Goal: Information Seeking & Learning: Get advice/opinions

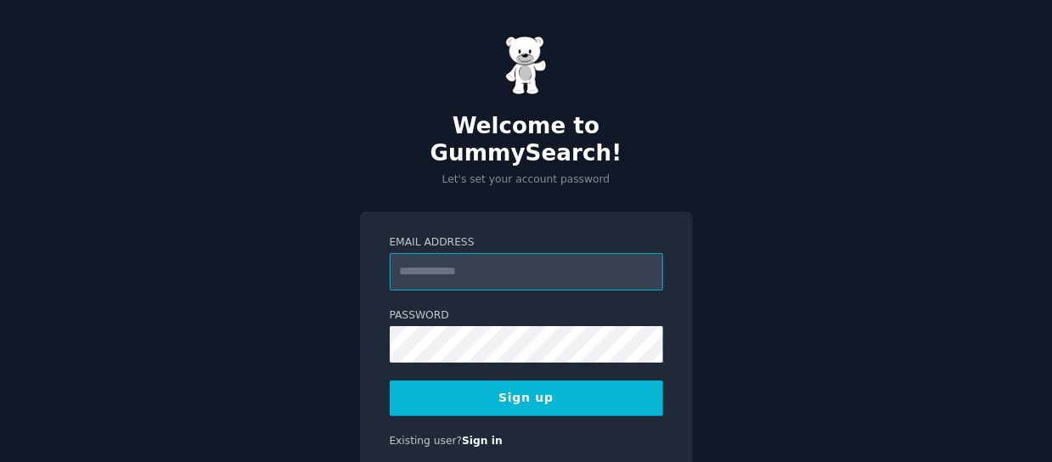
click at [476, 253] on input "Email Address" at bounding box center [526, 271] width 273 height 37
click at [445, 253] on input "Email Address" at bounding box center [526, 271] width 273 height 37
type input "**********"
click at [502, 381] on button "Sign up" at bounding box center [526, 399] width 273 height 36
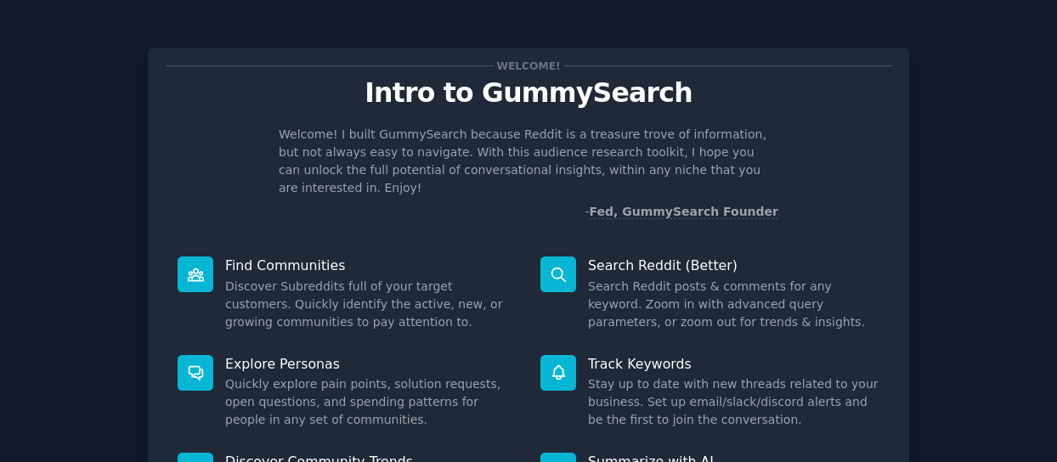
click at [894, 204] on div "Welcome! Intro to GummySearch Welcome! I built GummySearch because Reddit is a …" at bounding box center [528, 311] width 761 height 527
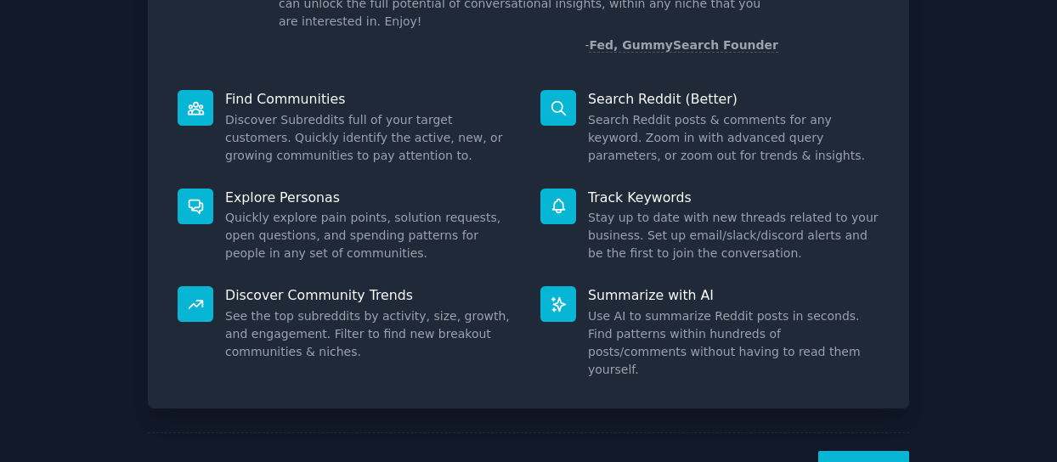
scroll to position [170, 0]
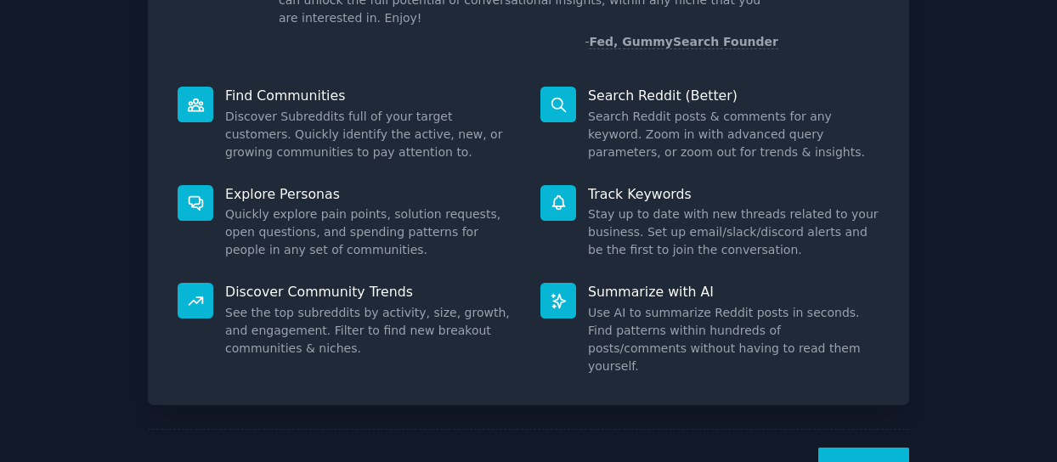
click at [190, 96] on icon at bounding box center [196, 105] width 18 height 18
click at [291, 108] on dd "Discover Subreddits full of your target customers. Quickly identify the active,…" at bounding box center [370, 135] width 291 height 54
click at [861, 448] on button "Next" at bounding box center [863, 469] width 91 height 42
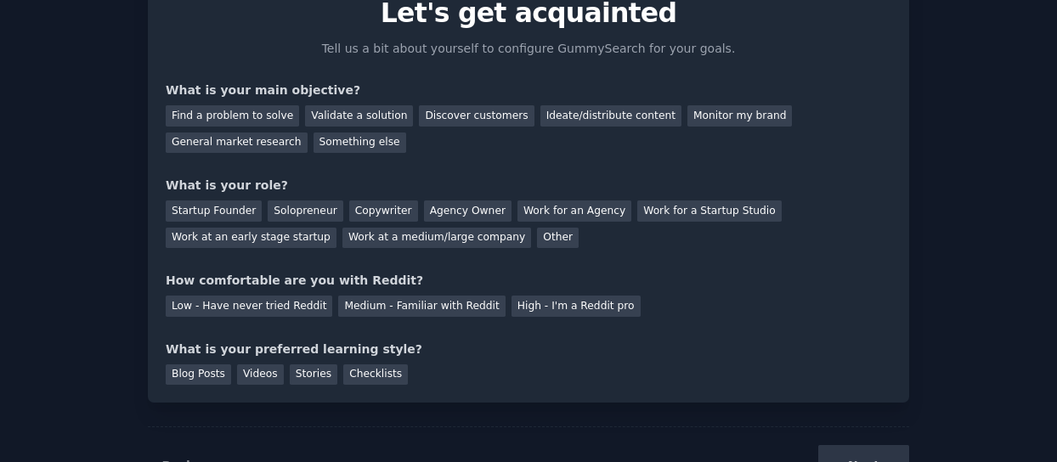
scroll to position [77, 0]
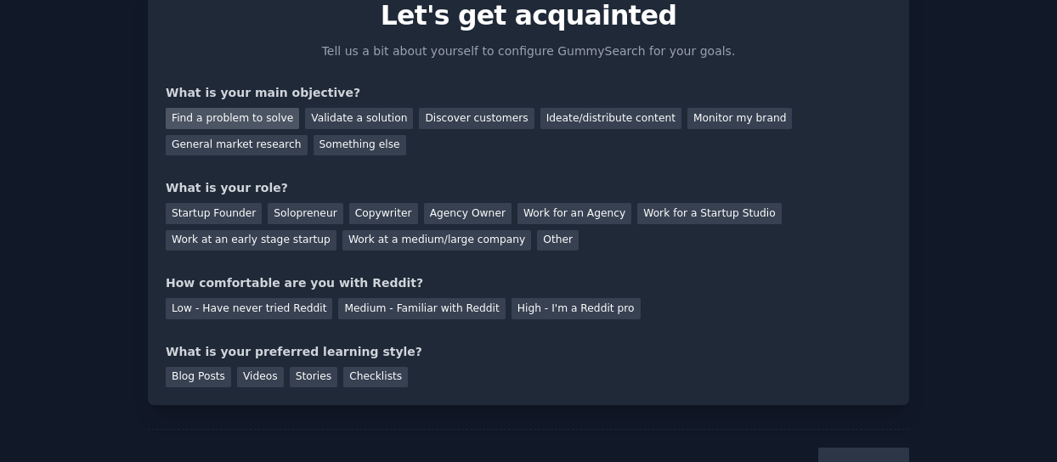
click at [224, 113] on div "Find a problem to solve" at bounding box center [232, 118] width 133 height 21
click at [347, 122] on div "Validate a solution" at bounding box center [359, 118] width 108 height 21
click at [267, 115] on div "Find a problem to solve" at bounding box center [232, 118] width 133 height 21
click at [297, 213] on div "Solopreneur" at bounding box center [305, 213] width 75 height 21
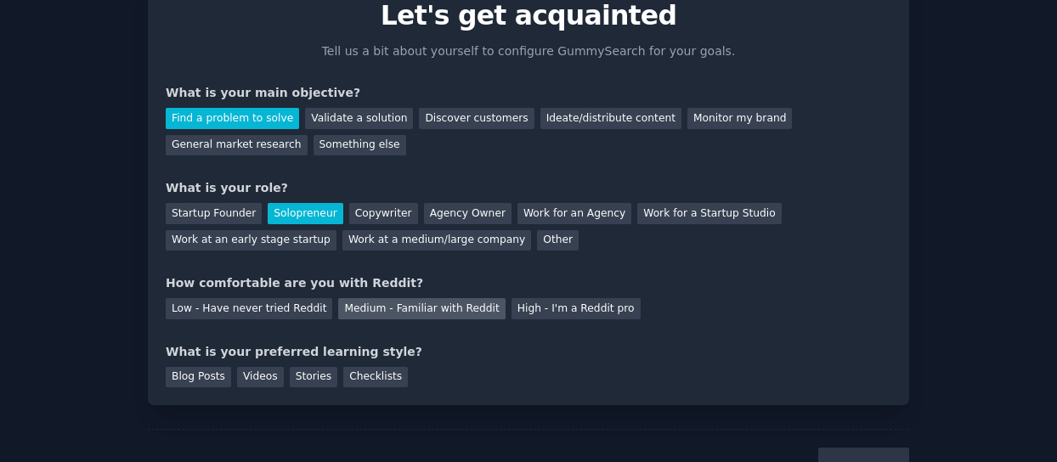
click at [338, 312] on div "Medium - Familiar with Reddit" at bounding box center [421, 308] width 166 height 21
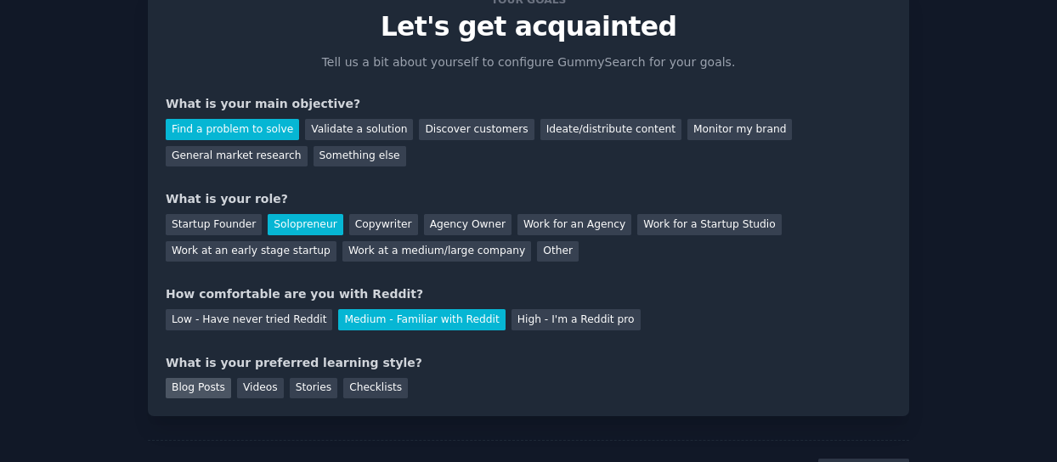
scroll to position [65, 0]
click at [204, 382] on div "Blog Posts" at bounding box center [198, 389] width 65 height 21
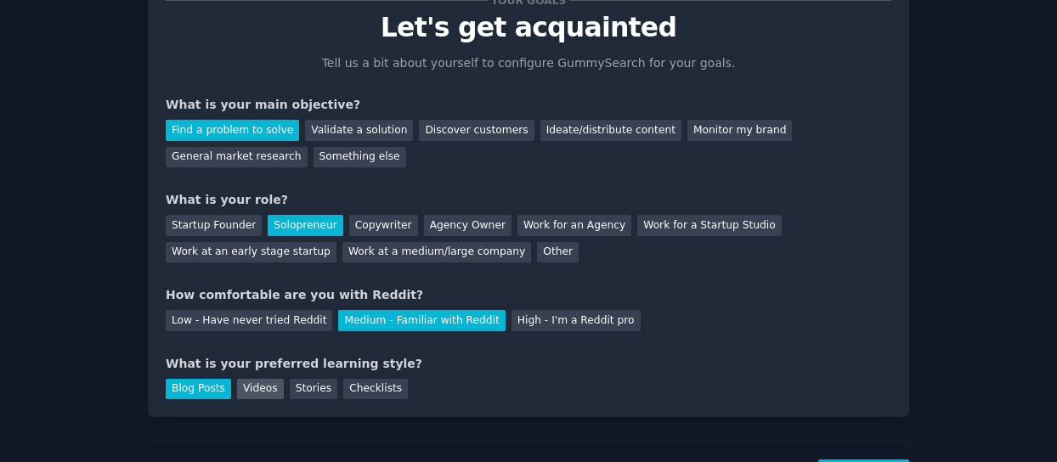
click at [251, 391] on div "Videos" at bounding box center [260, 389] width 47 height 21
click at [214, 386] on div "Blog Posts" at bounding box center [198, 389] width 65 height 21
click at [252, 392] on div "Videos" at bounding box center [260, 389] width 47 height 21
click at [757, 365] on div "What is your preferred learning style?" at bounding box center [528, 364] width 725 height 18
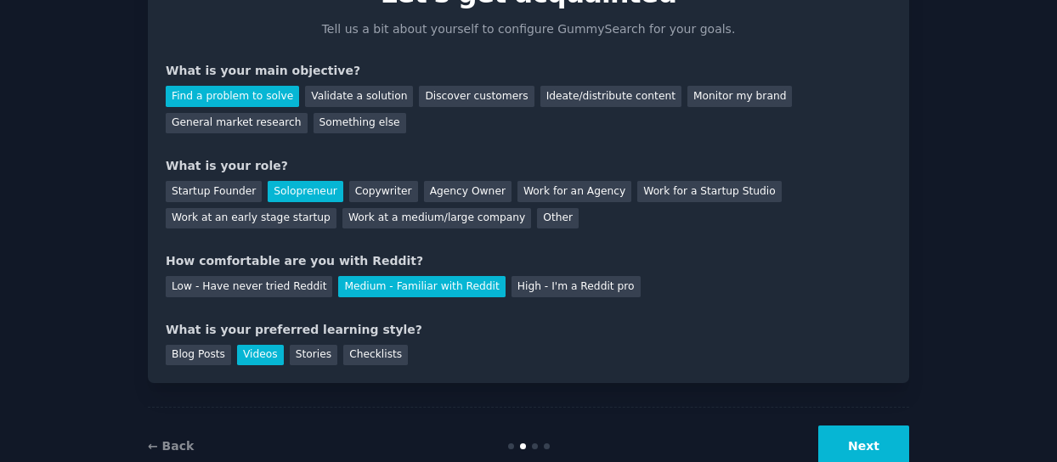
scroll to position [145, 0]
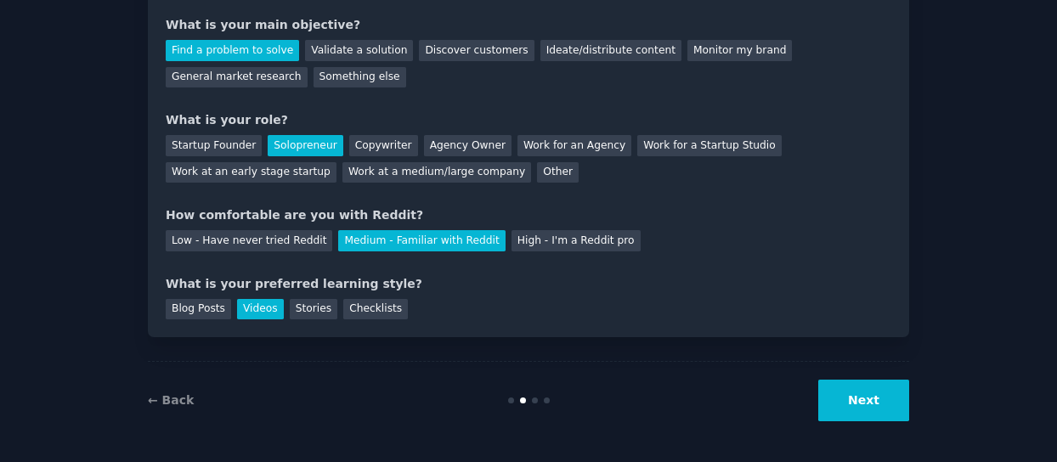
click at [861, 397] on button "Next" at bounding box center [863, 401] width 91 height 42
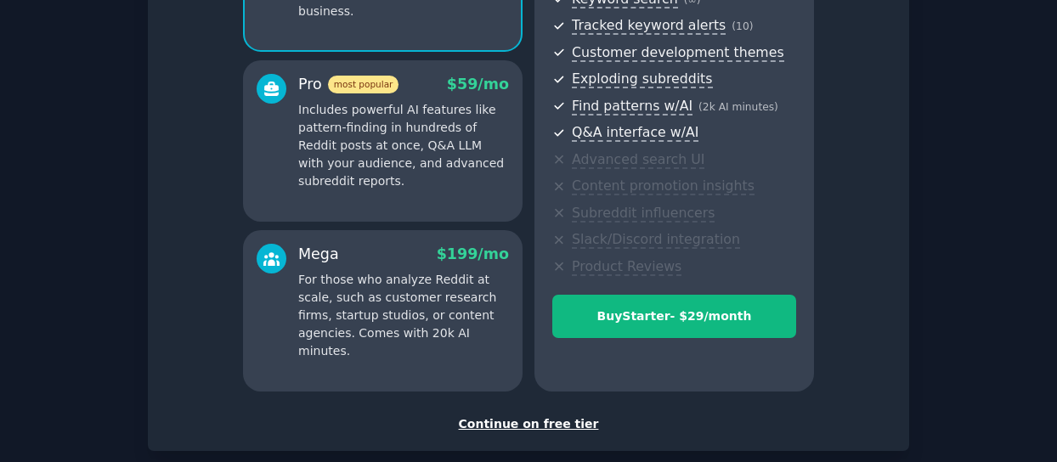
scroll to position [352, 0]
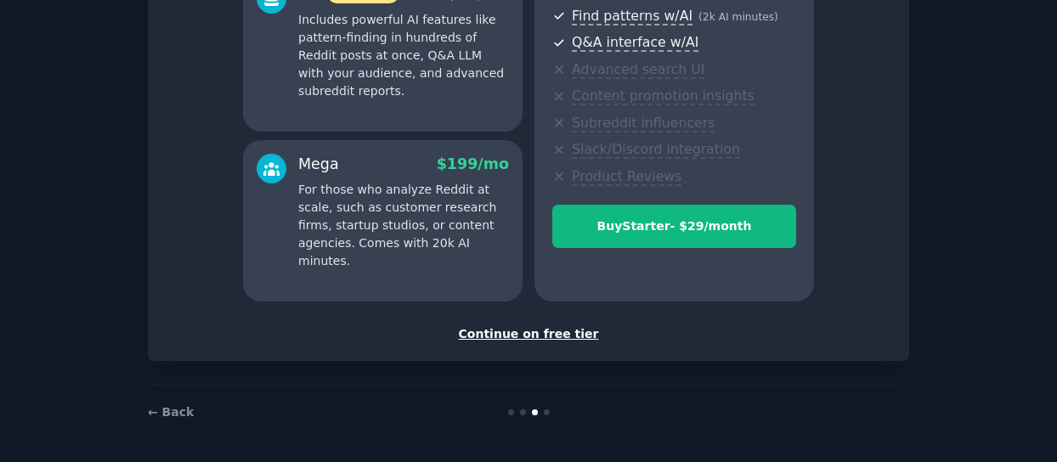
click at [491, 336] on div "Continue on free tier" at bounding box center [528, 334] width 725 height 18
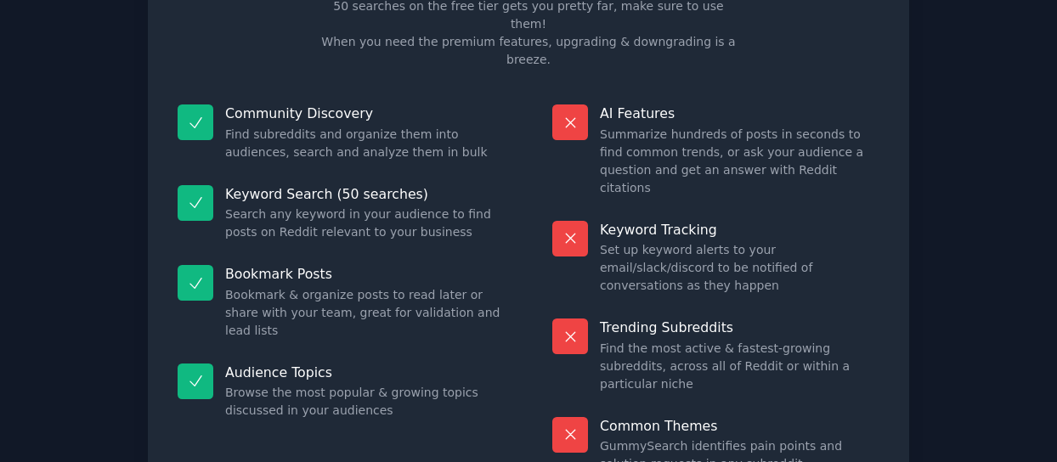
scroll to position [148, 0]
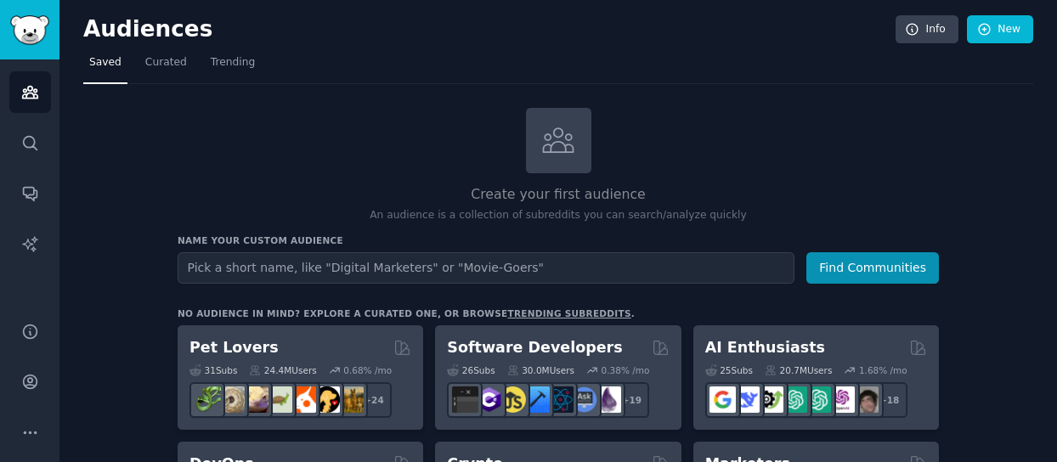
click at [299, 268] on input "text" at bounding box center [486, 267] width 617 height 31
click at [313, 270] on input "text" at bounding box center [486, 267] width 617 height 31
type input "parenting"
click at [806, 252] on button "Find Communities" at bounding box center [872, 267] width 133 height 31
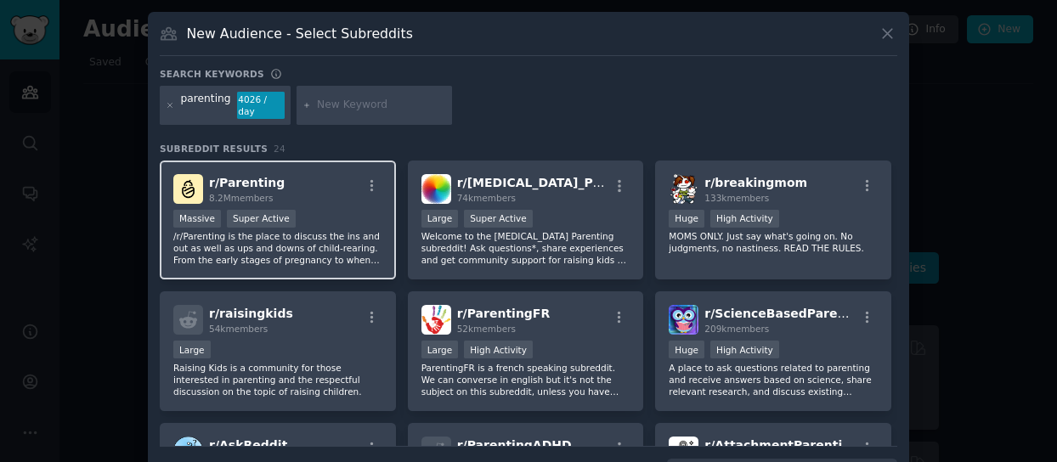
click at [332, 244] on p "/r/Parenting is the place to discuss the ins and out as well as ups and downs o…" at bounding box center [277, 248] width 209 height 36
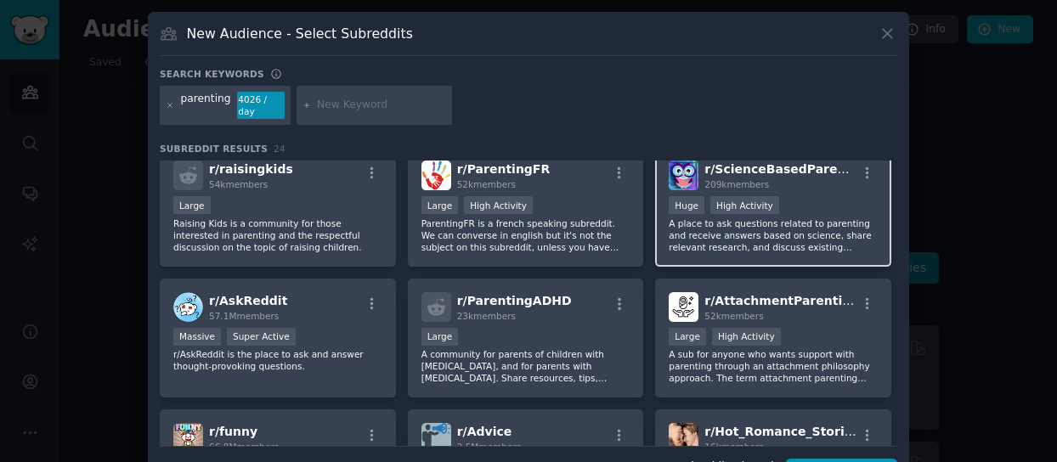
scroll to position [170, 0]
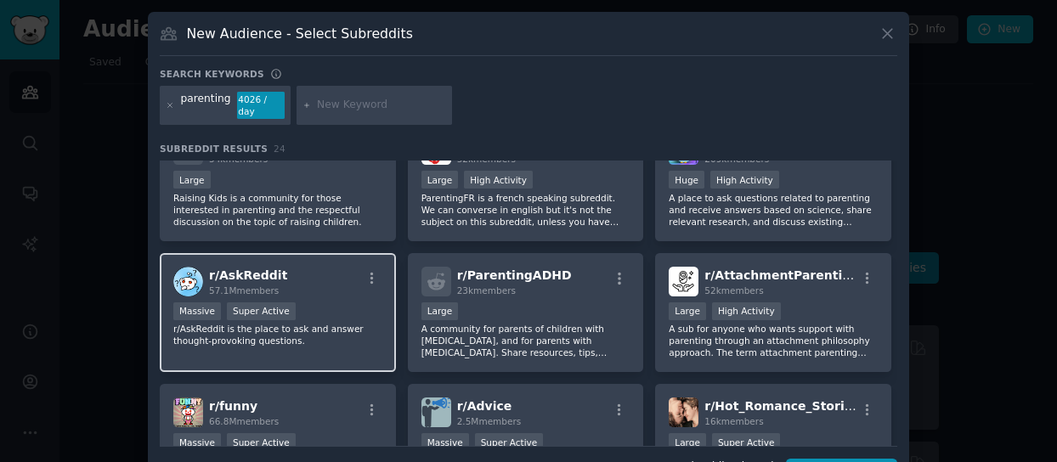
click at [329, 285] on div "r/ AskReddit 57.1M members Massive Super Active r/AskReddit is the place to ask…" at bounding box center [278, 313] width 236 height 120
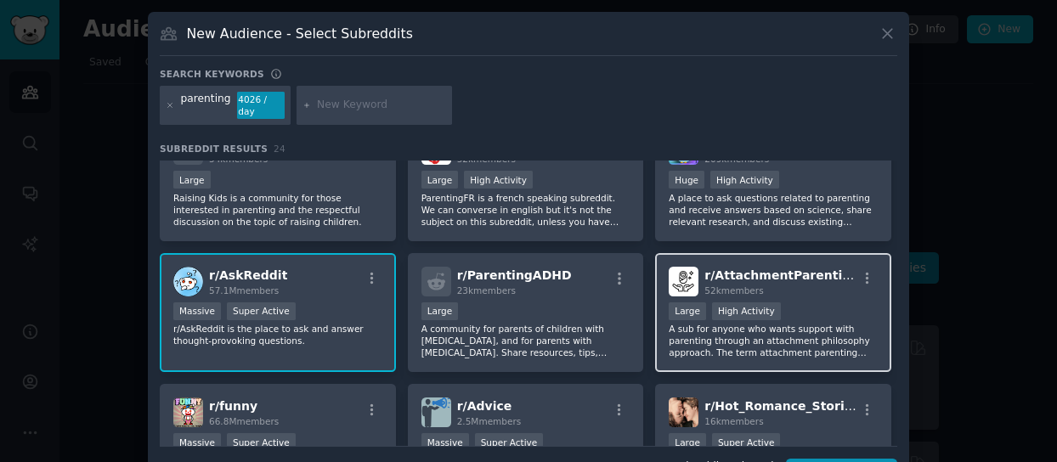
scroll to position [255, 0]
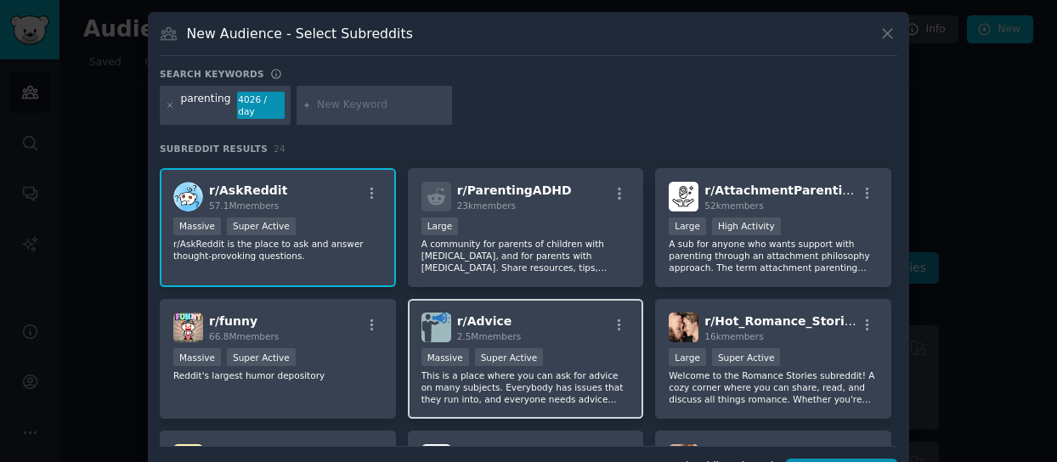
click at [572, 348] on div ">= 95th percentile for submissions / day Massive Super Active" at bounding box center [525, 358] width 209 height 21
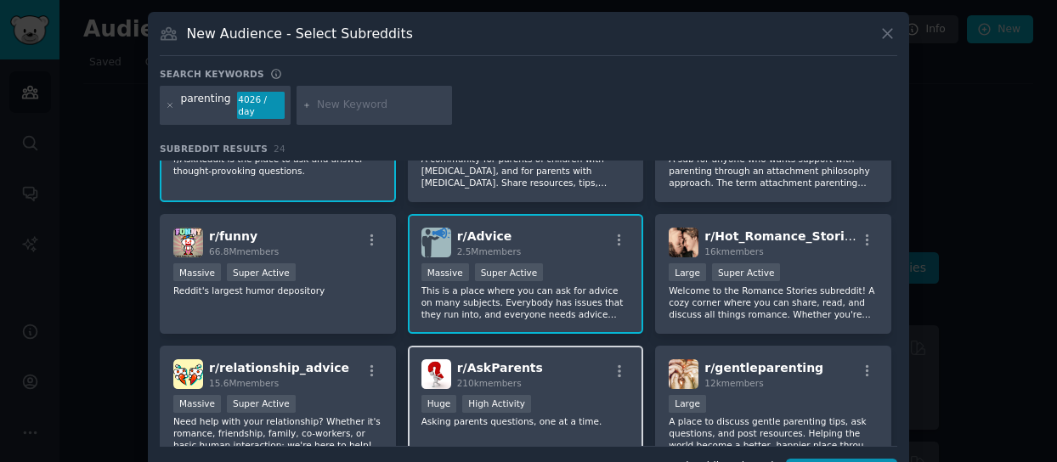
scroll to position [425, 0]
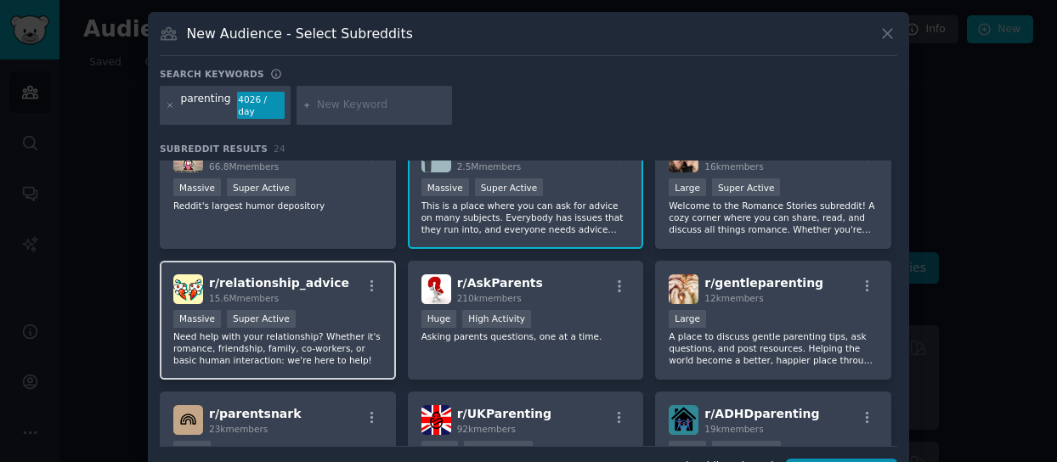
click at [352, 310] on div "Massive Super Active" at bounding box center [277, 320] width 209 height 21
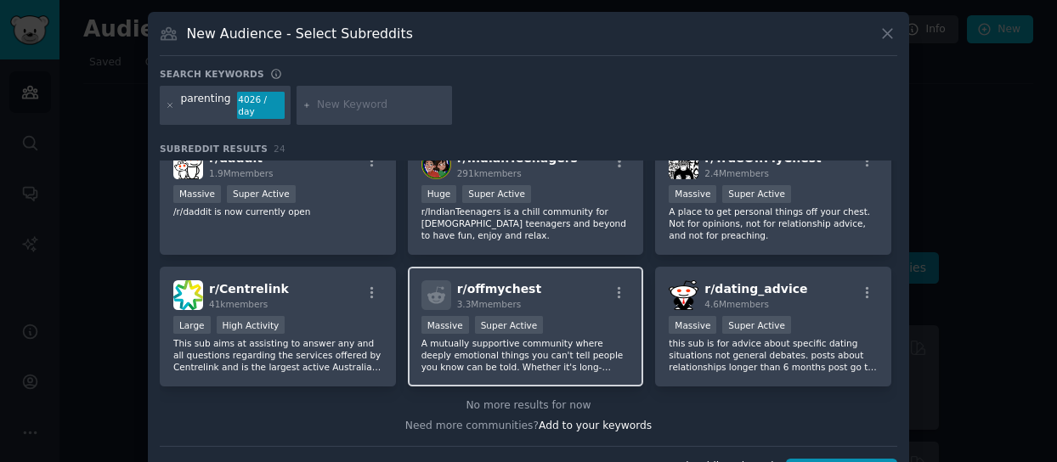
scroll to position [37, 0]
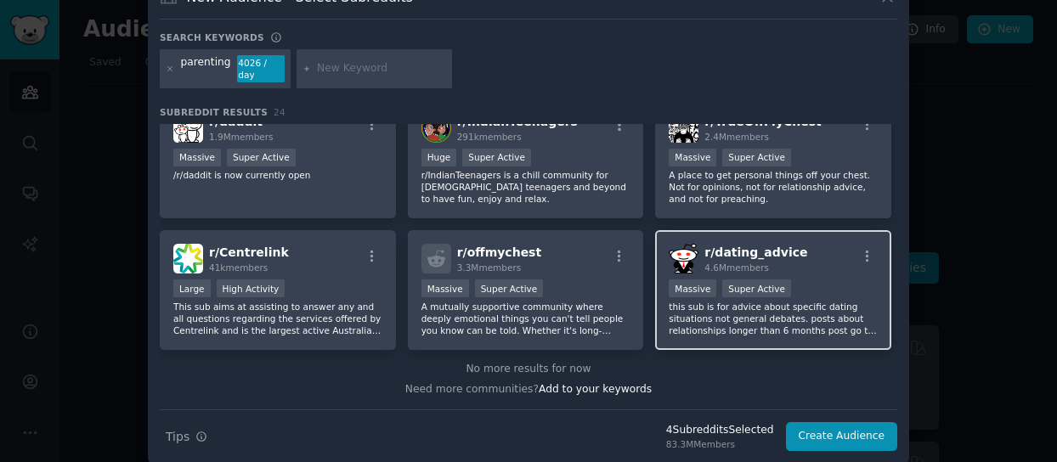
click at [835, 279] on div "Massive Super Active" at bounding box center [772, 289] width 209 height 21
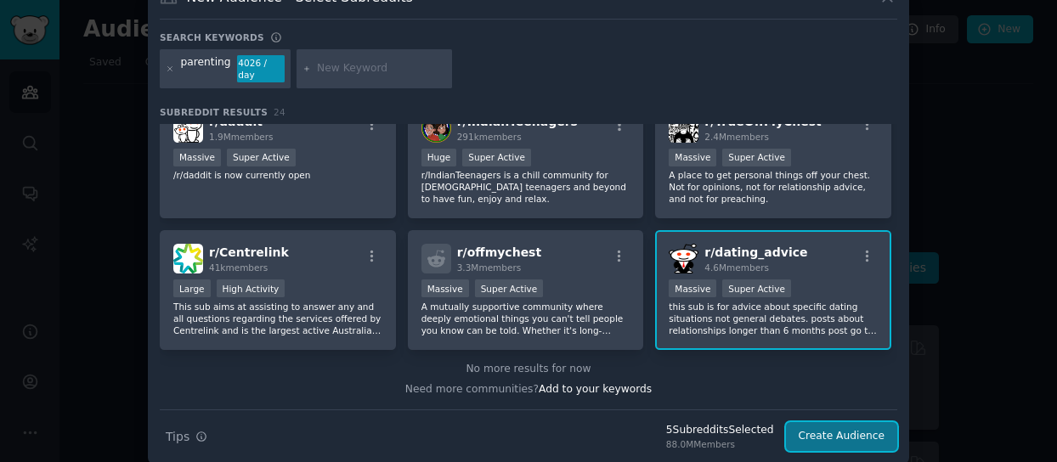
click at [862, 423] on button "Create Audience" at bounding box center [842, 436] width 112 height 29
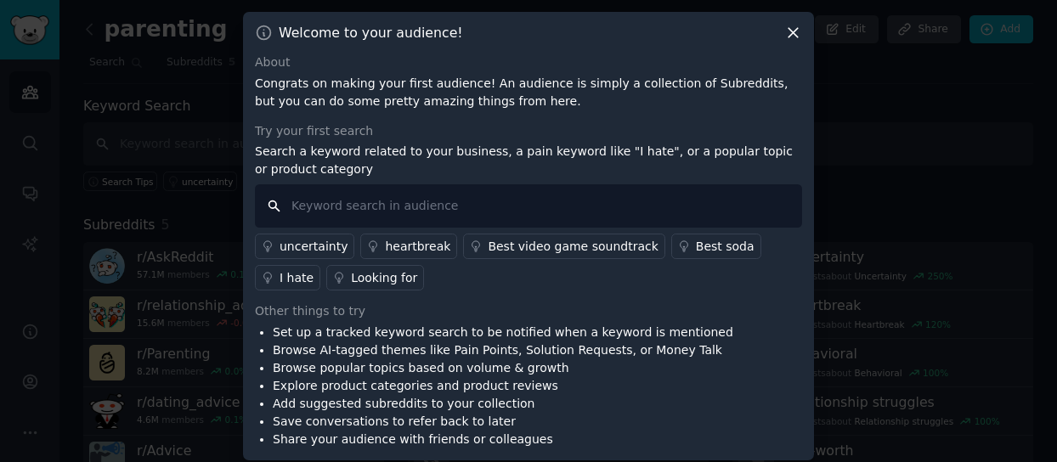
click at [566, 201] on input "text" at bounding box center [528, 205] width 547 height 43
click at [596, 213] on input "text" at bounding box center [528, 205] width 547 height 43
click at [474, 209] on input "text" at bounding box center [528, 205] width 547 height 43
paste input "How do I"
type input "How do I"
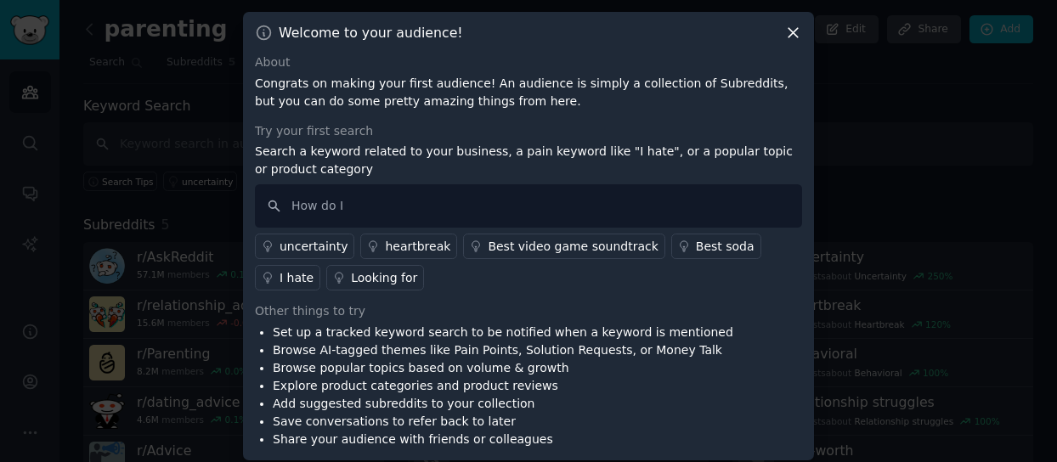
click at [440, 302] on div "Other things to try" at bounding box center [528, 311] width 547 height 18
click at [414, 211] on input "How do I" at bounding box center [528, 205] width 547 height 43
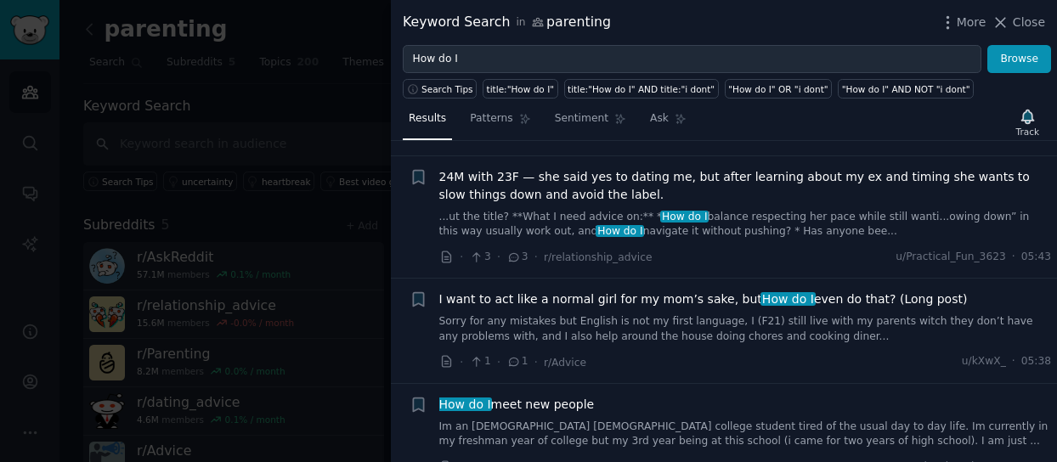
scroll to position [3567, 0]
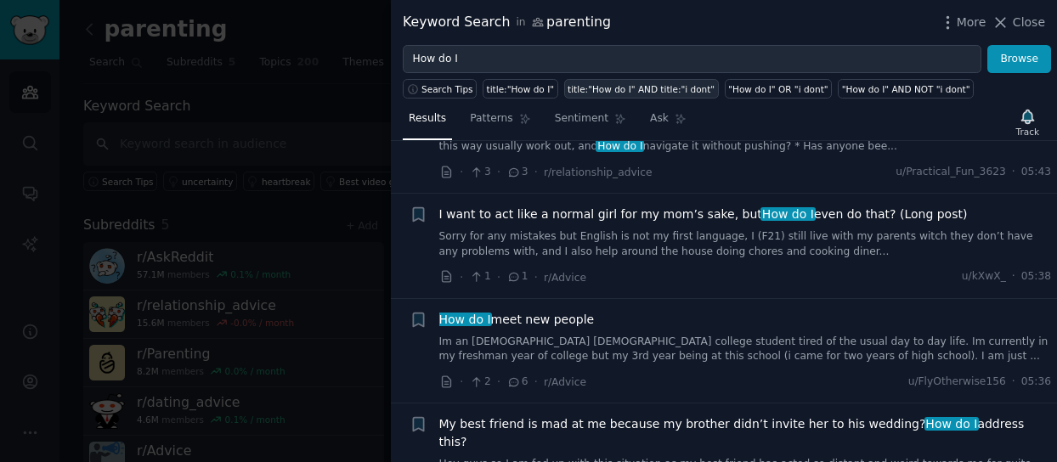
click at [628, 89] on div "title:"How do I" AND title:"i dont"" at bounding box center [640, 89] width 147 height 12
type input "title:"How do I" AND title:"i dont""
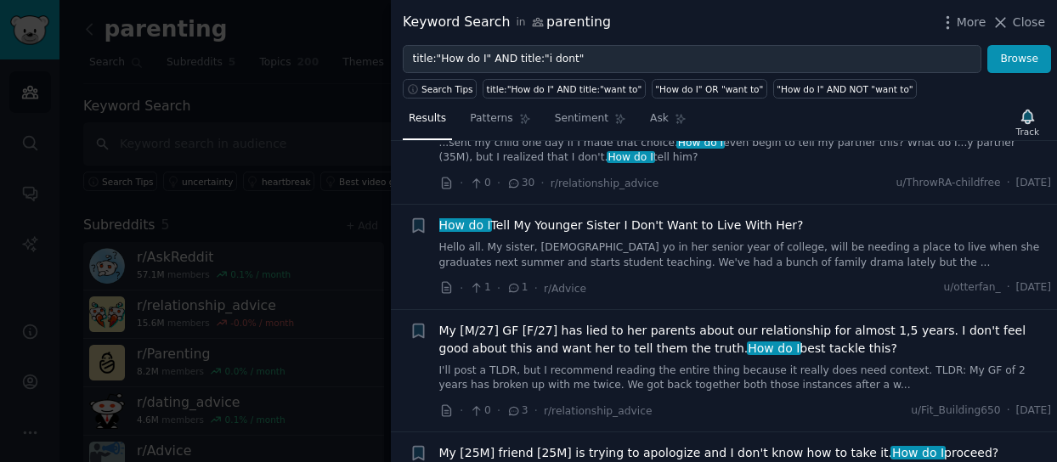
scroll to position [2123, 0]
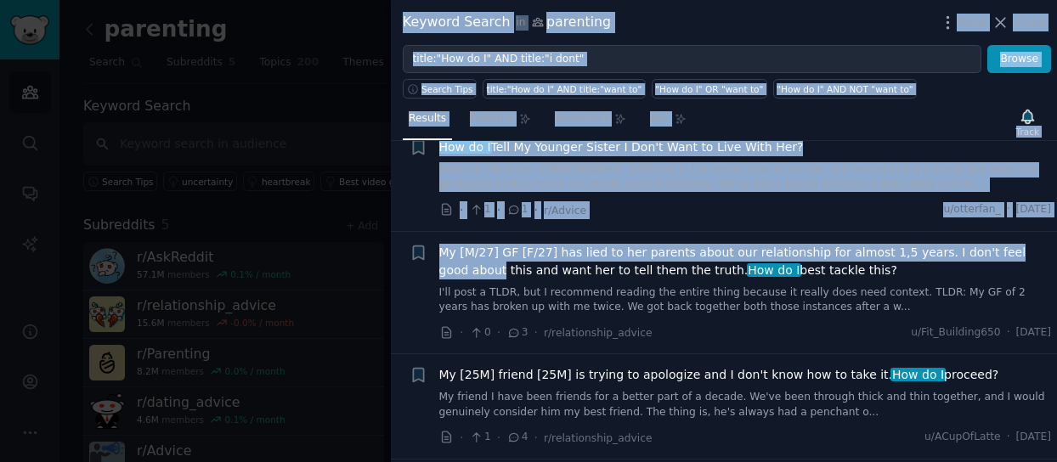
drag, startPoint x: 1052, startPoint y: 211, endPoint x: 1052, endPoint y: 261, distance: 49.3
click at [1056, 342] on html "Audiences Search Conversations AI Reports Help Account More parenting Info Edit…" at bounding box center [528, 231] width 1057 height 462
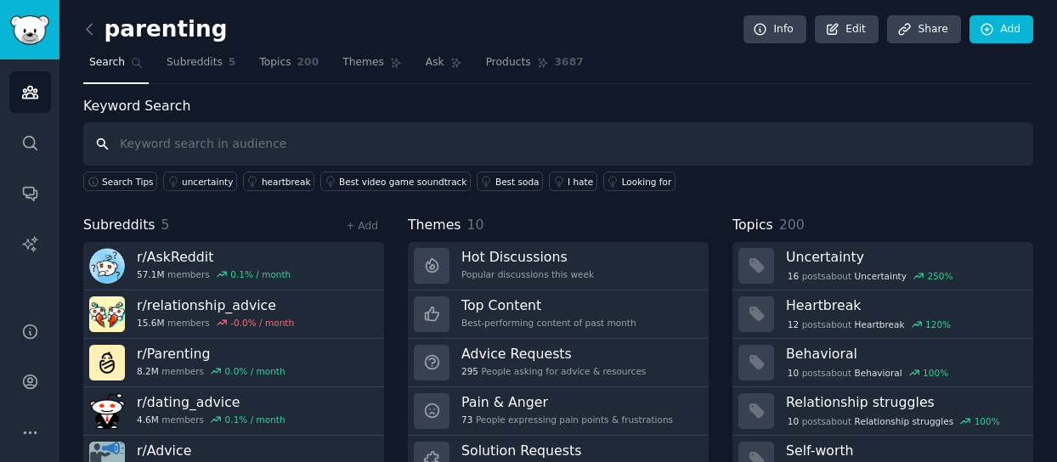
click at [192, 140] on input "text" at bounding box center [558, 143] width 950 height 43
click at [335, 149] on input "text" at bounding box center [558, 143] width 950 height 43
paste input "Help me."
type input "Help me"
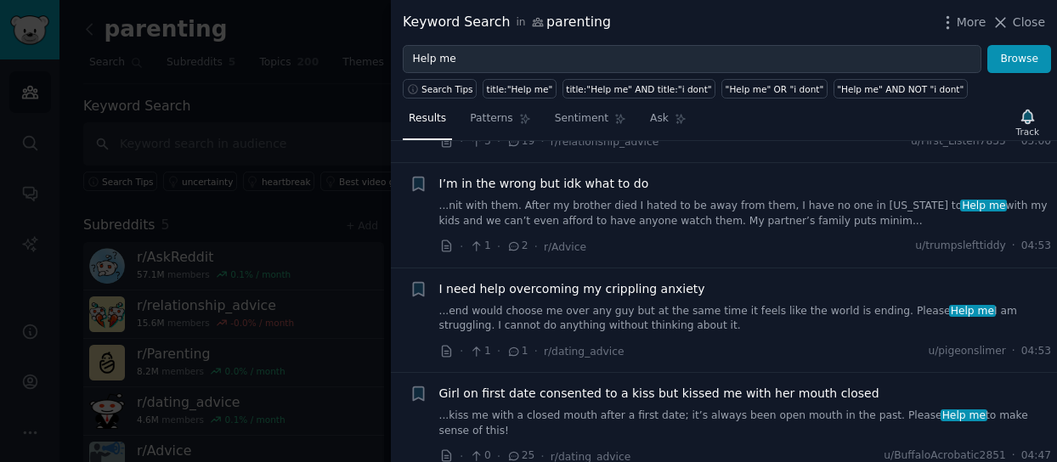
scroll to position [2208, 0]
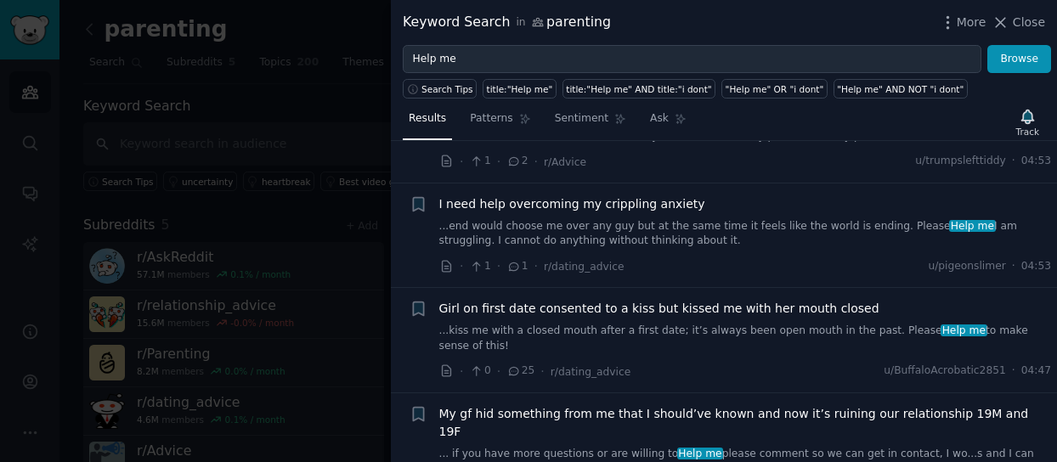
click at [393, 192] on li "Bookmark this conversation + I need help overcoming my crippling anxiety ...end…" at bounding box center [724, 235] width 666 height 104
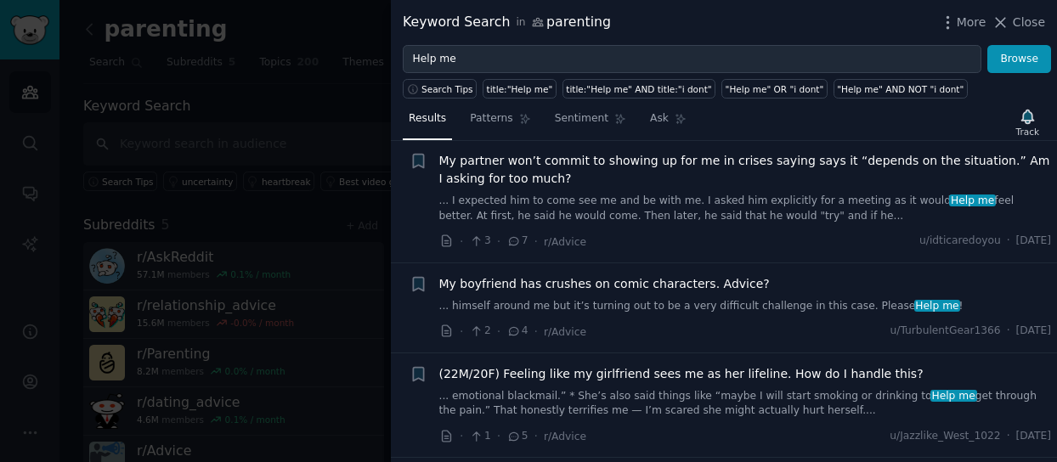
scroll to position [5691, 0]
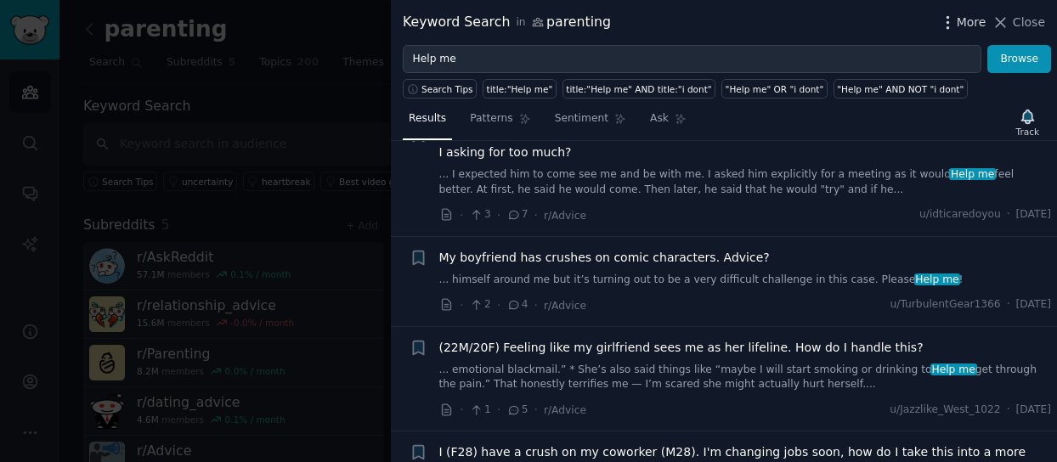
click at [950, 25] on icon "button" at bounding box center [948, 23] width 18 height 18
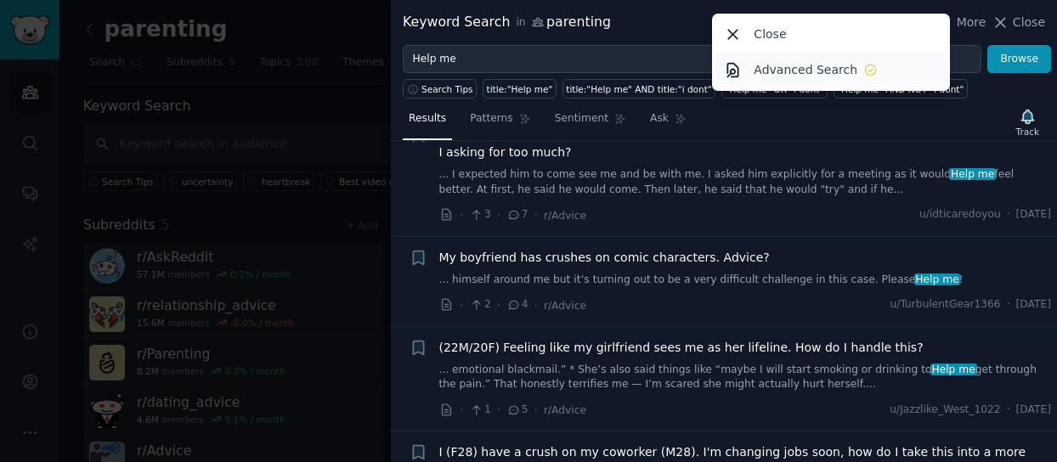
click at [809, 69] on p "Advanced Search" at bounding box center [805, 70] width 104 height 18
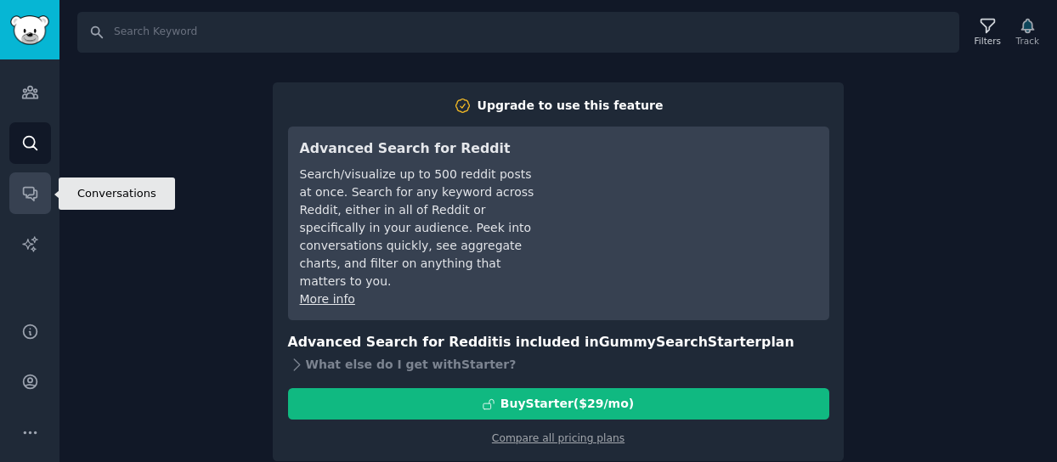
click at [25, 191] on icon "Sidebar" at bounding box center [30, 193] width 18 height 18
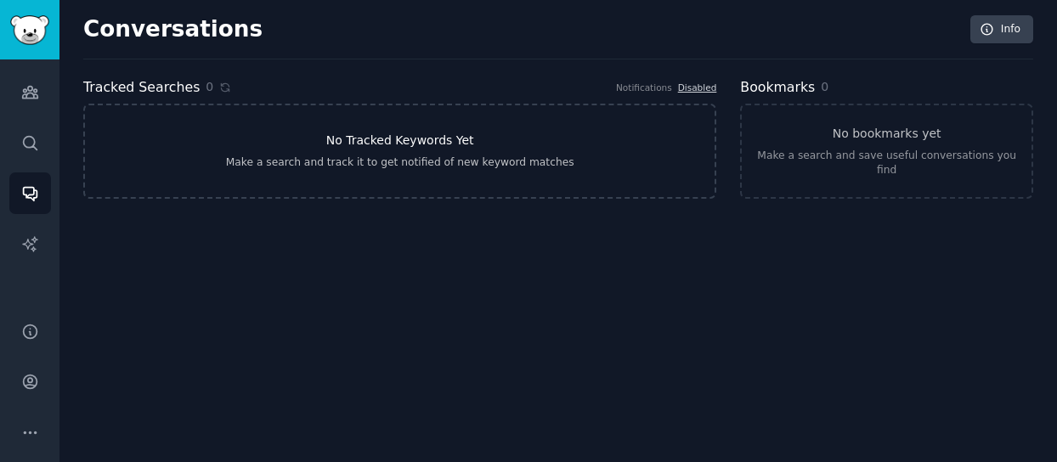
click at [392, 145] on h3 "No Tracked Keywords Yet" at bounding box center [400, 141] width 148 height 18
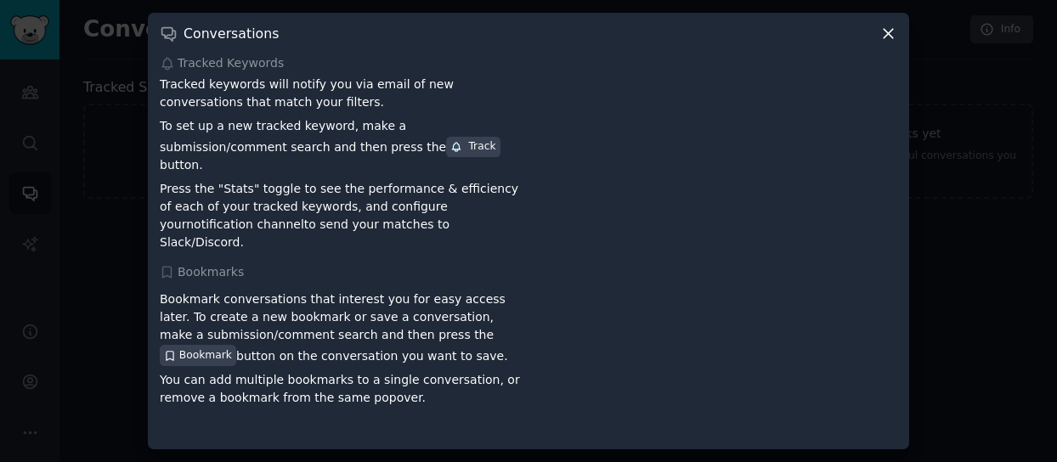
click at [889, 40] on icon at bounding box center [888, 34] width 18 height 18
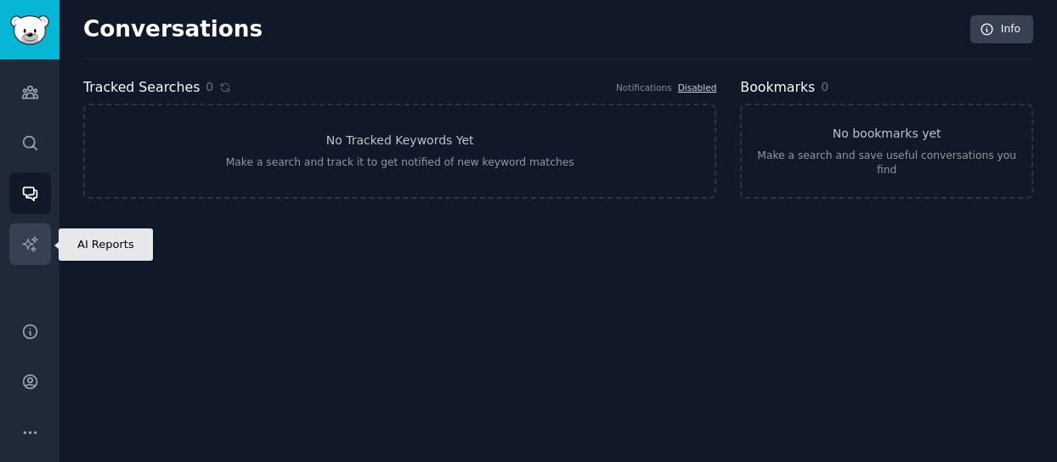
click at [28, 234] on link "AI Reports" at bounding box center [30, 244] width 42 height 42
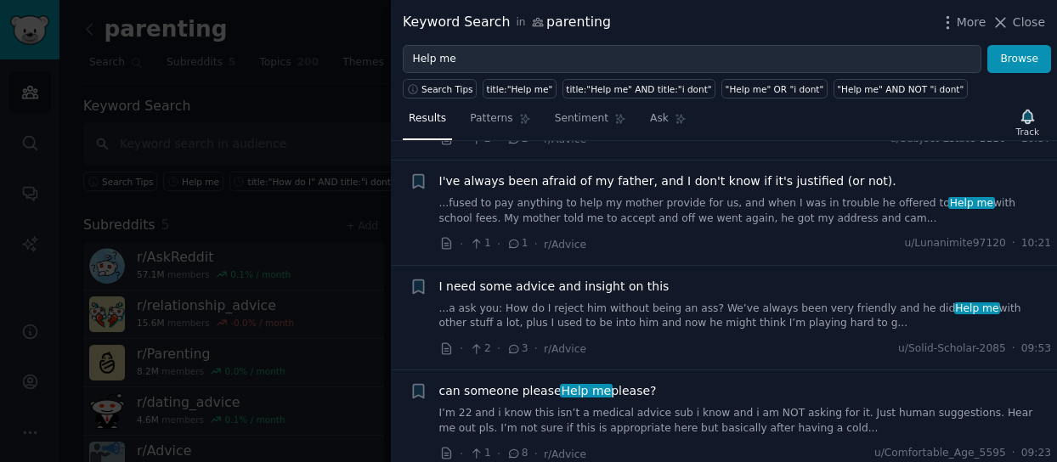
scroll to position [934, 0]
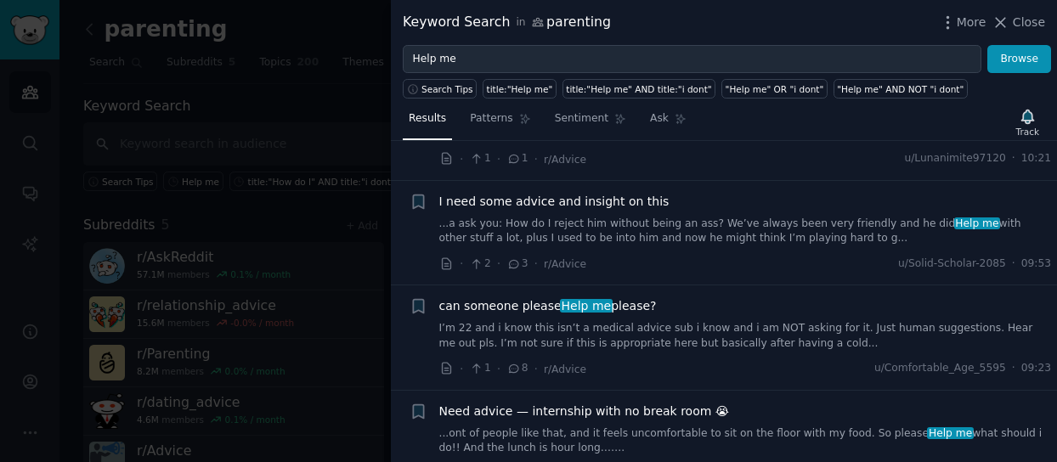
click at [707, 321] on link "I’m 22 and i know this isn’t a medical advice sub i know and i am NOT asking fo…" at bounding box center [745, 336] width 612 height 30
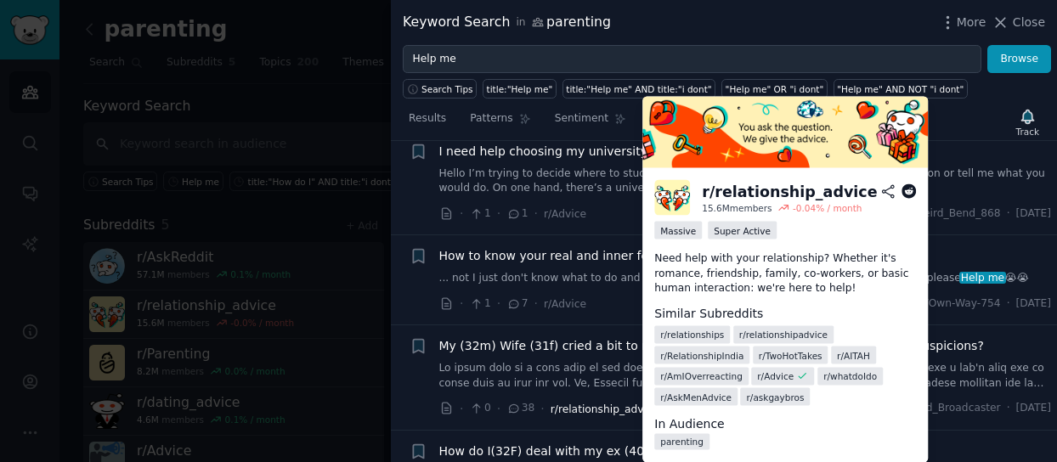
scroll to position [7004, 0]
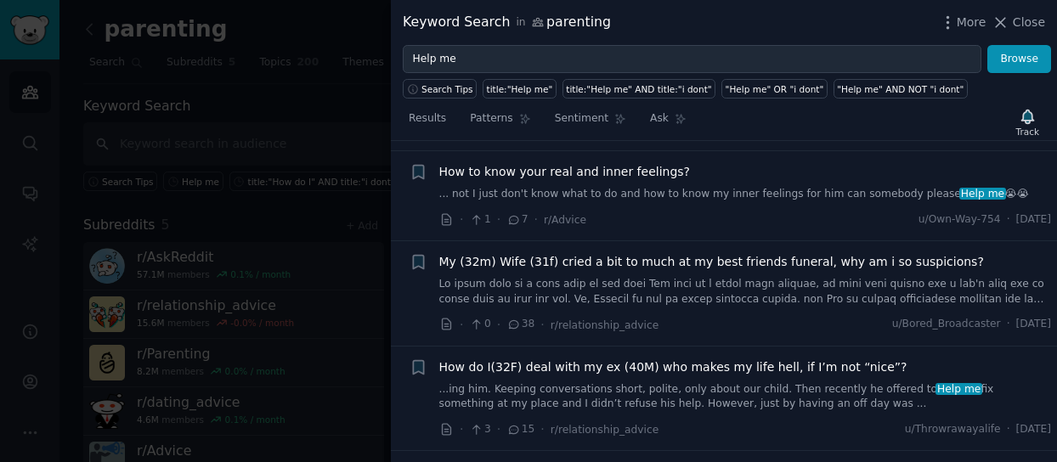
click at [617, 358] on span "How do I(32F) deal with my ex (40M) who makes my life hell, if I’m not “nice”?" at bounding box center [673, 367] width 468 height 18
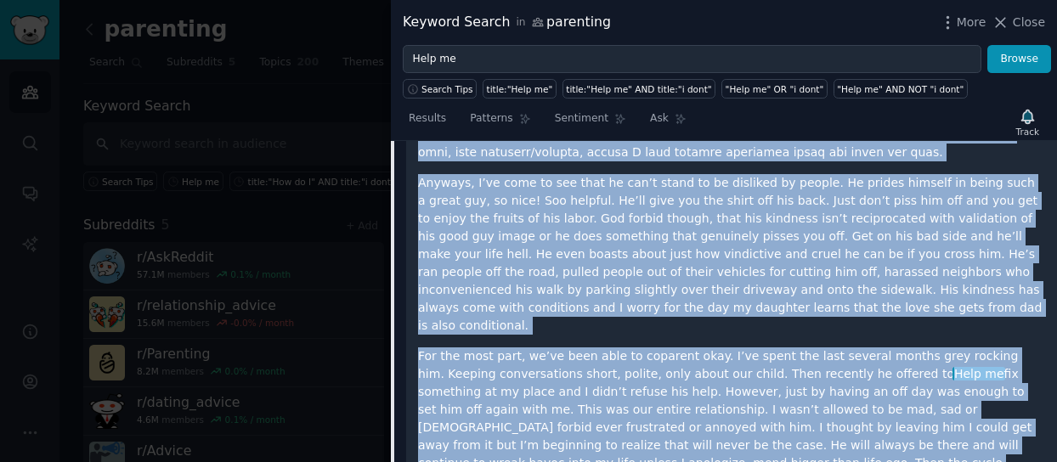
scroll to position [7252, 0]
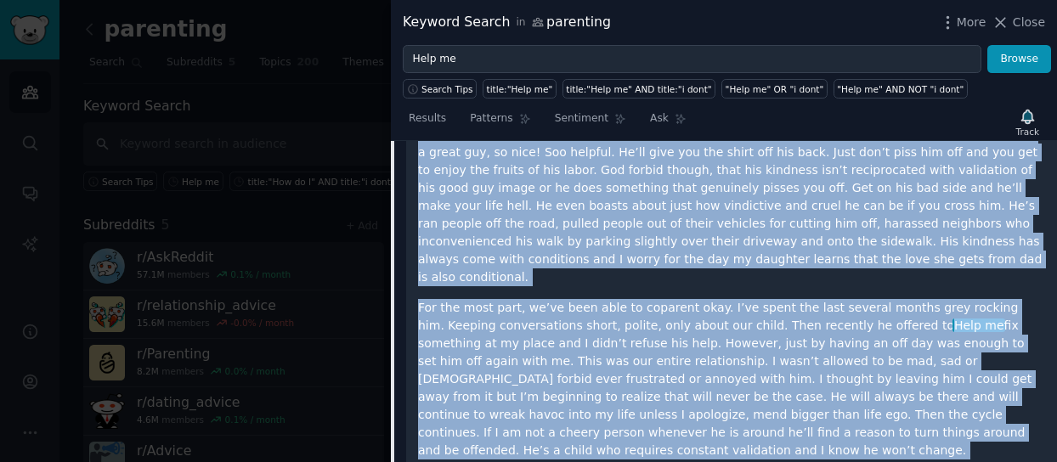
drag, startPoint x: 420, startPoint y: 256, endPoint x: 640, endPoint y: 349, distance: 239.0
click at [680, 358] on div "Genuinely looking for advice here on how to deal with difficult and emotionally…" at bounding box center [731, 209] width 627 height 789
copy div "Loremipsu dolorsi ame consec adip el sed do eius temp incididun utl etdoloremag…"
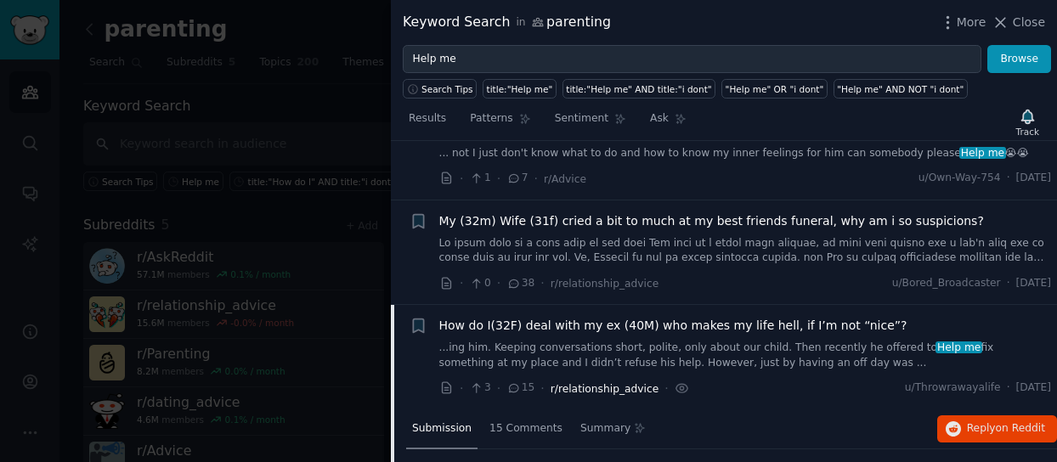
scroll to position [6487, 0]
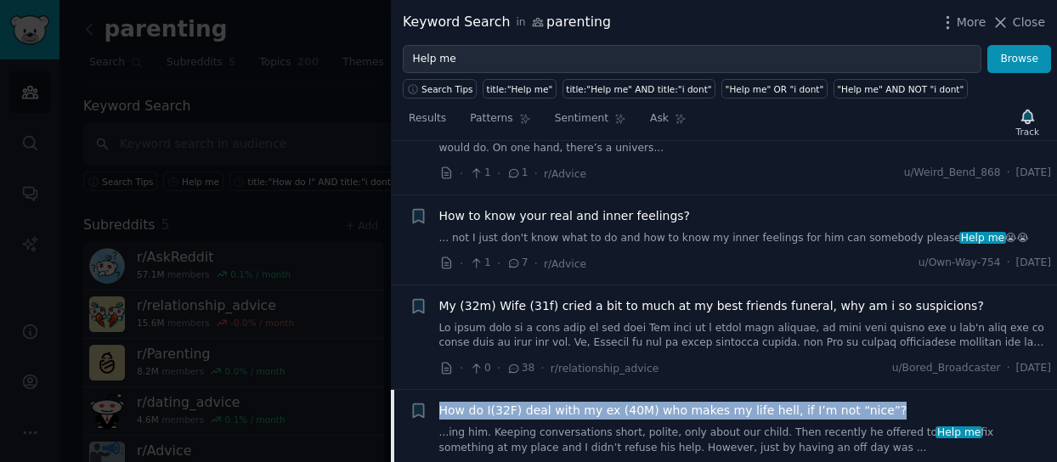
drag, startPoint x: 895, startPoint y: 237, endPoint x: 443, endPoint y: 246, distance: 452.0
click at [442, 402] on div "How do I(32F) deal with my ex (40M) who makes my life hell, if I’m not “nice”?" at bounding box center [745, 411] width 612 height 18
copy span "How do I(32F) deal with my ex (40M) who makes my life hell, if I’m not “nice”?"
